Goal: Task Accomplishment & Management: Manage account settings

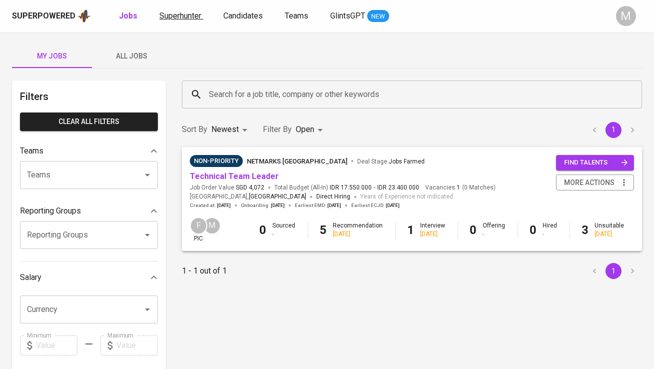
click at [192, 16] on span "Superhunter" at bounding box center [180, 15] width 42 height 9
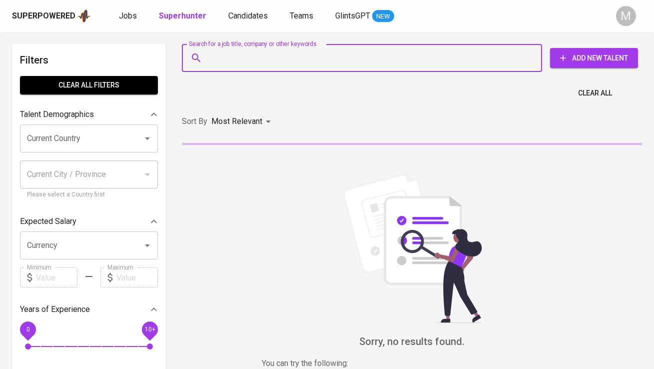
click at [241, 53] on input "Search for a job title, company or other keywords" at bounding box center [364, 57] width 316 height 19
paste input "| [EMAIL_ADDRESS][DOMAIN_NAME]"
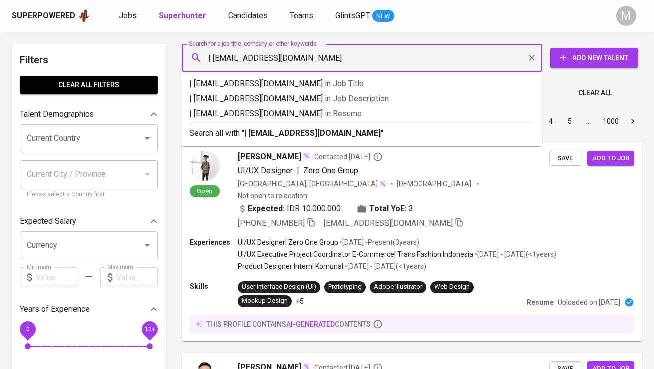
click at [213, 55] on input "| [EMAIL_ADDRESS][DOMAIN_NAME]" at bounding box center [364, 57] width 316 height 19
type input "[EMAIL_ADDRESS][DOMAIN_NAME]"
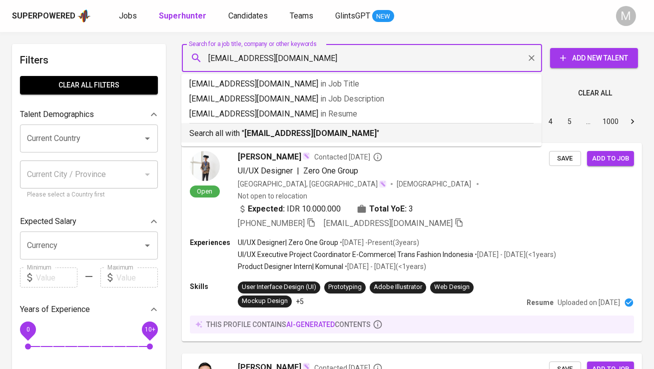
click at [253, 130] on b "[EMAIL_ADDRESS][DOMAIN_NAME]" at bounding box center [310, 132] width 132 height 9
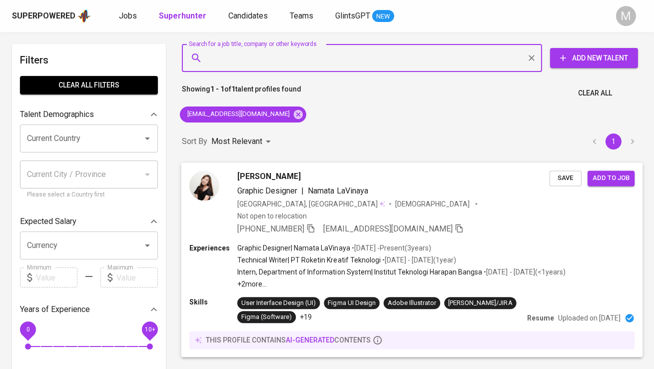
click at [204, 187] on img at bounding box center [204, 185] width 30 height 30
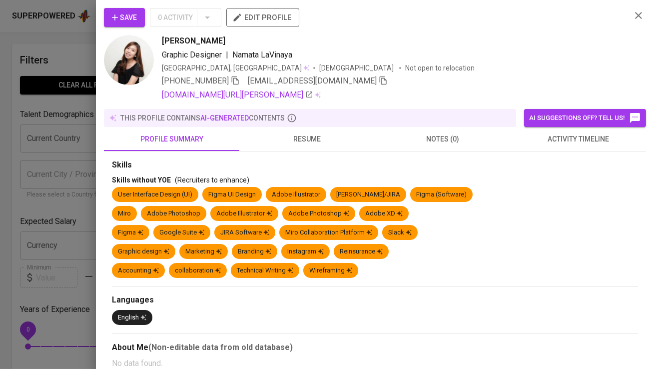
click at [127, 31] on div "Save 0 Activity edit profile" at bounding box center [363, 21] width 519 height 27
click at [127, 21] on span "Save" at bounding box center [124, 17] width 25 height 12
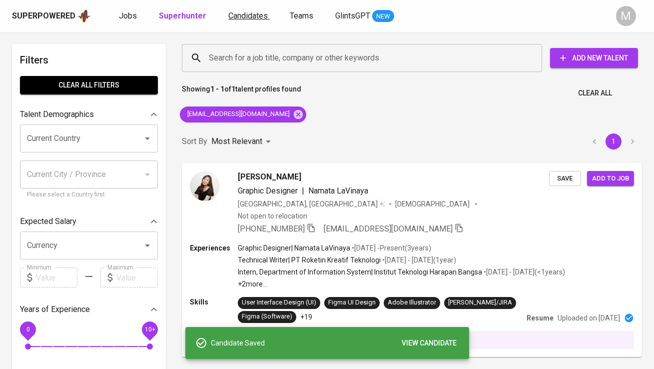
click at [228, 16] on span "Candidates" at bounding box center [247, 15] width 39 height 9
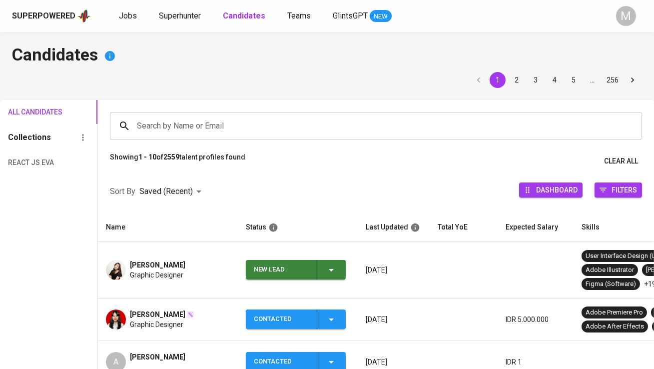
click at [276, 260] on div "New Lead" at bounding box center [281, 269] width 55 height 19
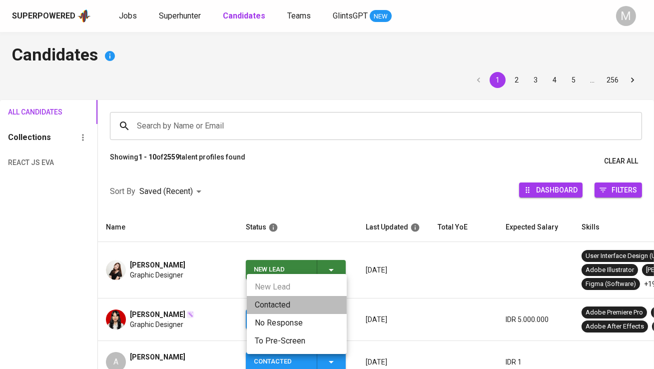
click at [277, 300] on li "Contacted" at bounding box center [297, 305] width 100 height 18
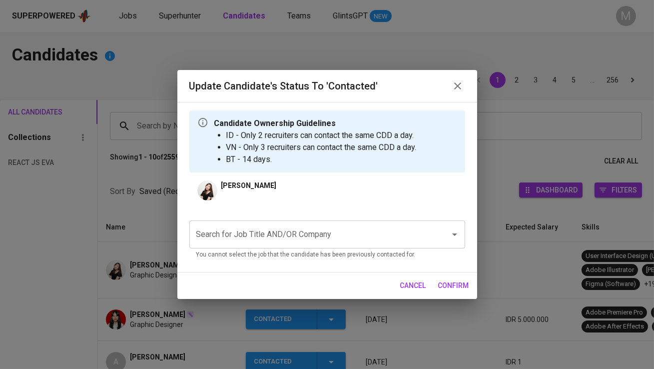
click at [293, 233] on input "Search for Job Title AND/OR Company" at bounding box center [313, 234] width 239 height 19
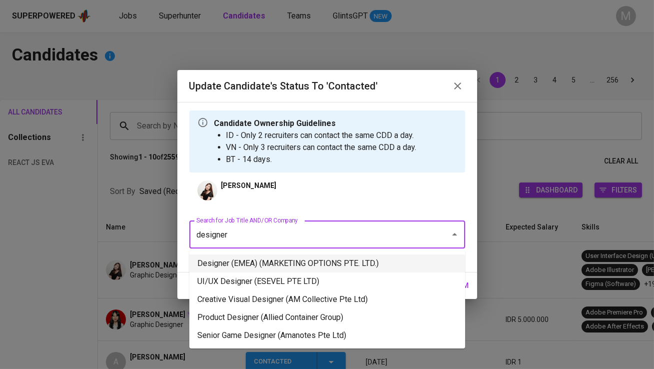
click at [326, 261] on li "Designer (EMEA) (MARKETING OPTIONS PTE. LTD.)" at bounding box center [327, 263] width 276 height 18
type input "designer"
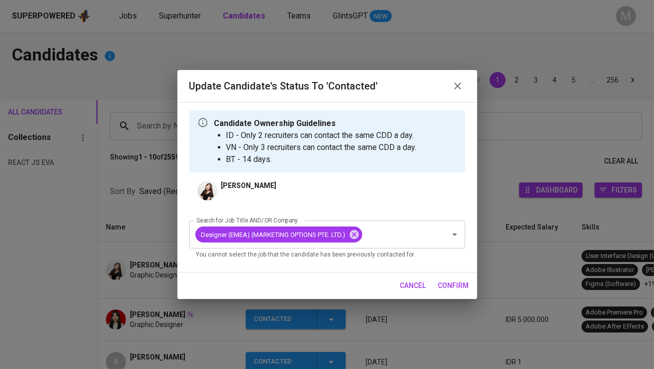
click at [445, 285] on span "confirm" at bounding box center [453, 285] width 31 height 12
